Goal: Find specific page/section: Find specific page/section

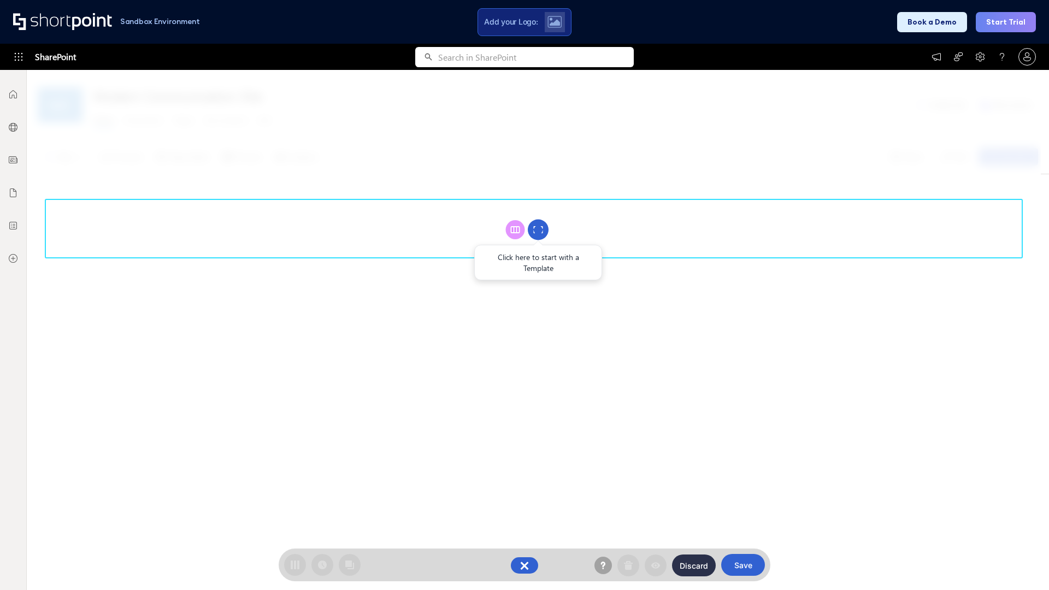
click at [538, 229] on circle at bounding box center [538, 230] width 21 height 21
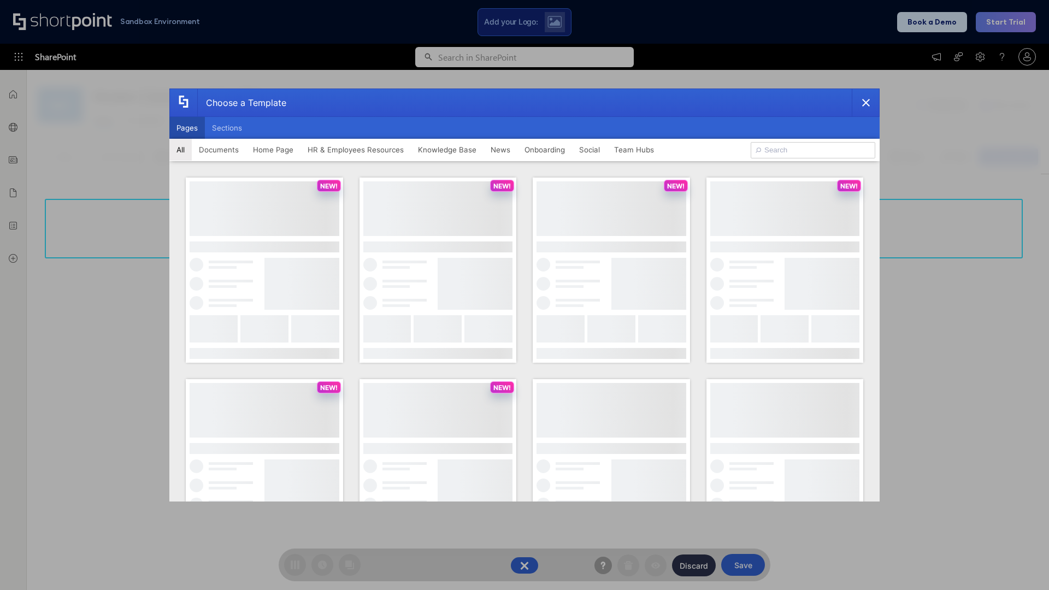
click at [187, 128] on button "Pages" at bounding box center [187, 128] width 36 height 22
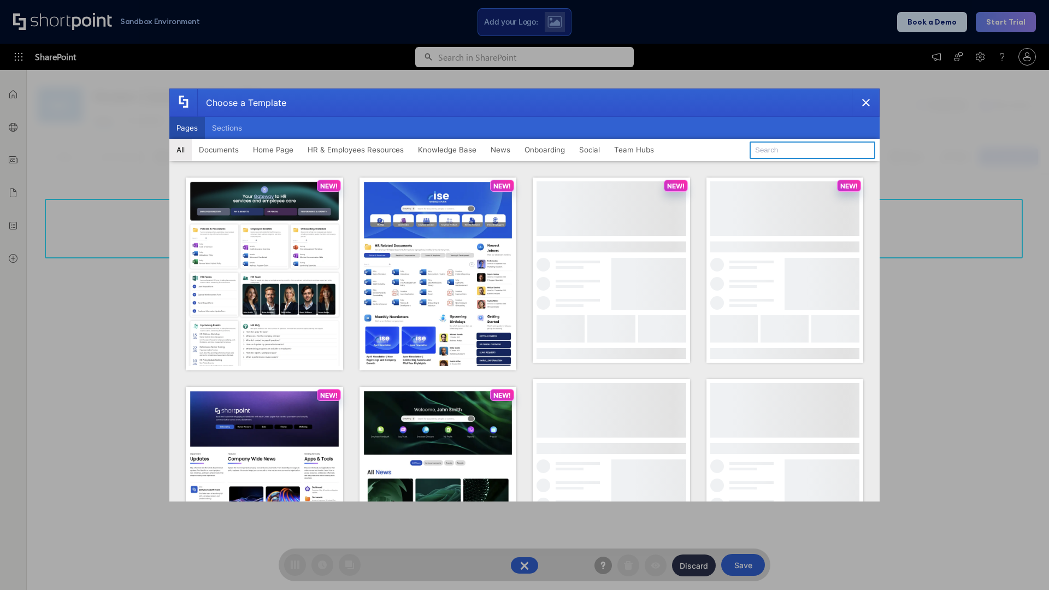
type input "News Portal 2"
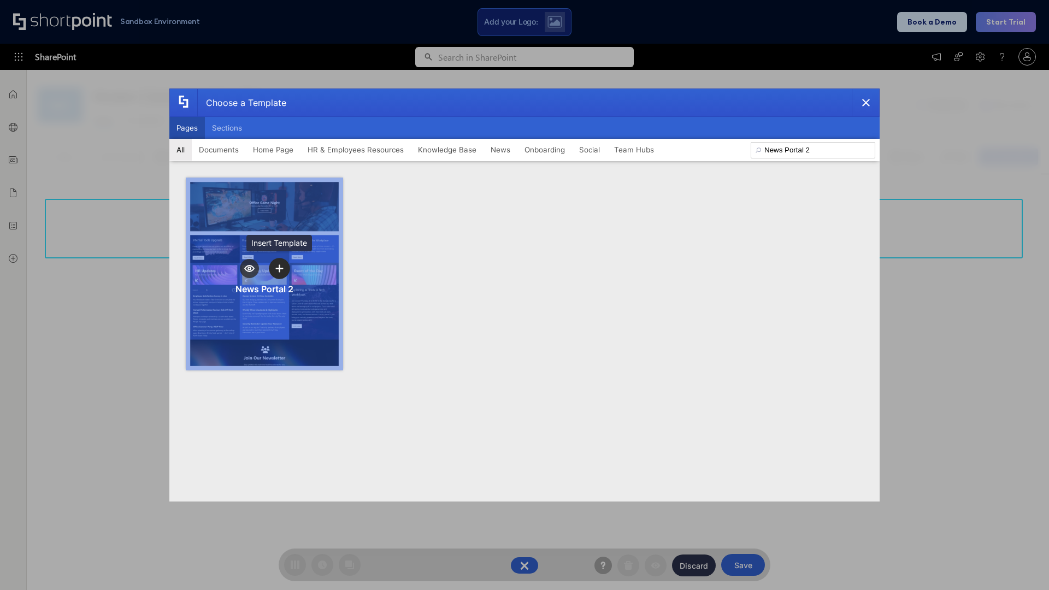
click at [279, 268] on icon "template selector" at bounding box center [279, 268] width 8 height 8
